Goal: Transaction & Acquisition: Subscribe to service/newsletter

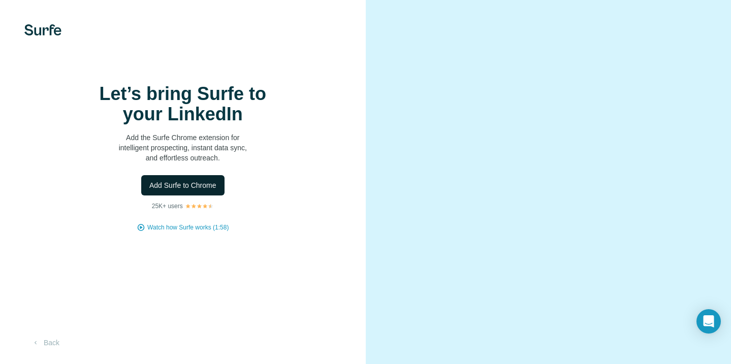
click at [202, 195] on button "Add Surfe to Chrome" at bounding box center [182, 185] width 83 height 20
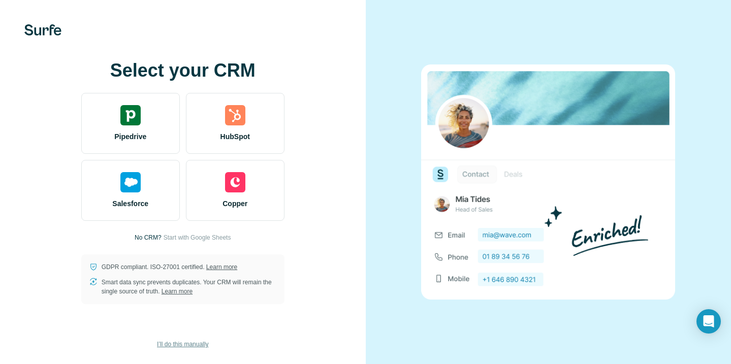
click at [185, 343] on span "I’ll do this manually" at bounding box center [182, 344] width 51 height 9
click at [203, 346] on span "I’ll do this manually" at bounding box center [182, 344] width 51 height 9
click at [192, 345] on span "I’ll do this manually" at bounding box center [182, 344] width 51 height 9
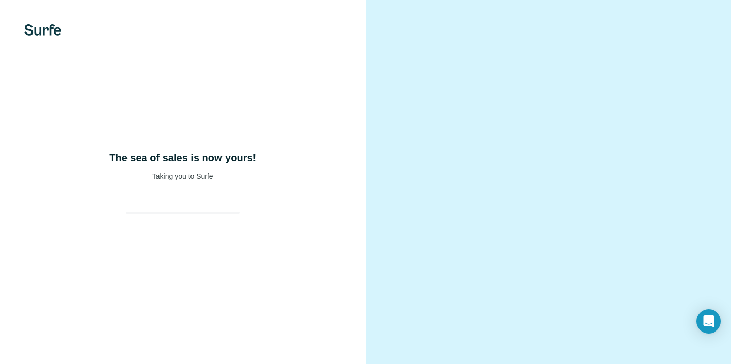
click at [220, 236] on div "The sea of sales is now yours! Taking you to Surfe" at bounding box center [183, 182] width 366 height 364
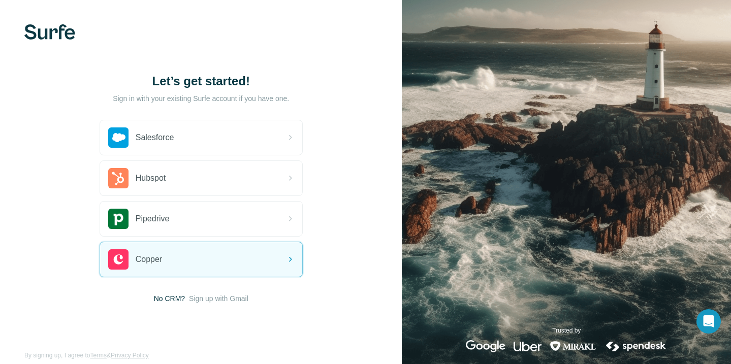
click at [233, 298] on span "Sign up with Gmail" at bounding box center [218, 298] width 59 height 10
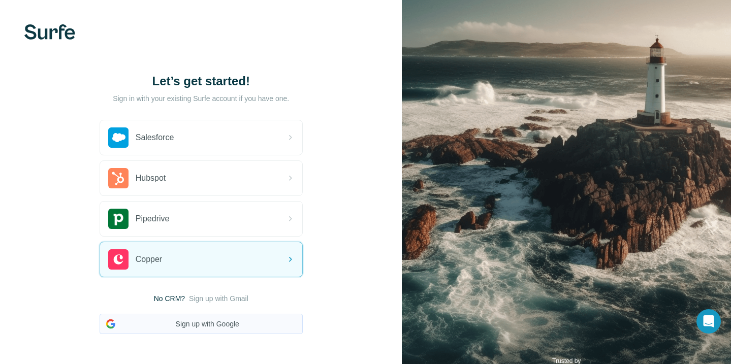
click at [232, 325] on button "Sign up with Google" at bounding box center [201, 324] width 203 height 20
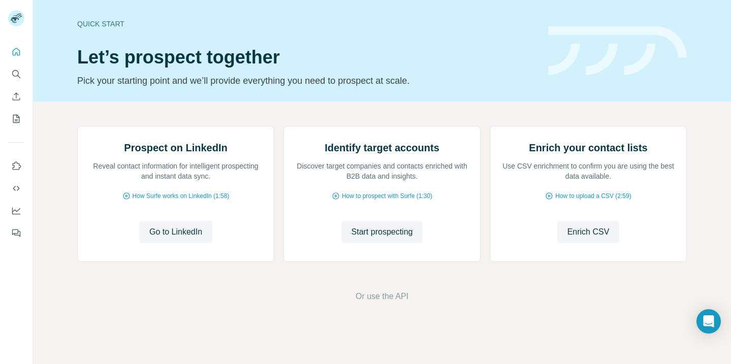
scroll to position [73, 0]
click at [183, 238] on span "Go to LinkedIn" at bounding box center [175, 232] width 53 height 12
